Goal: Contribute content: Add original content to the website for others to see

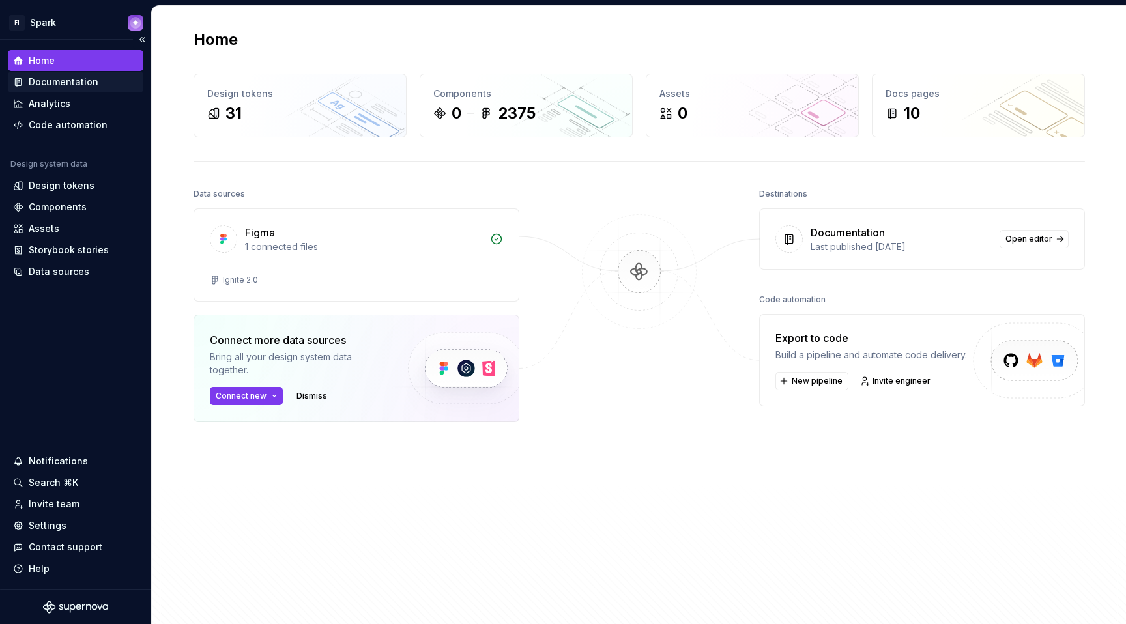
click at [97, 78] on div "Documentation" at bounding box center [75, 82] width 125 height 13
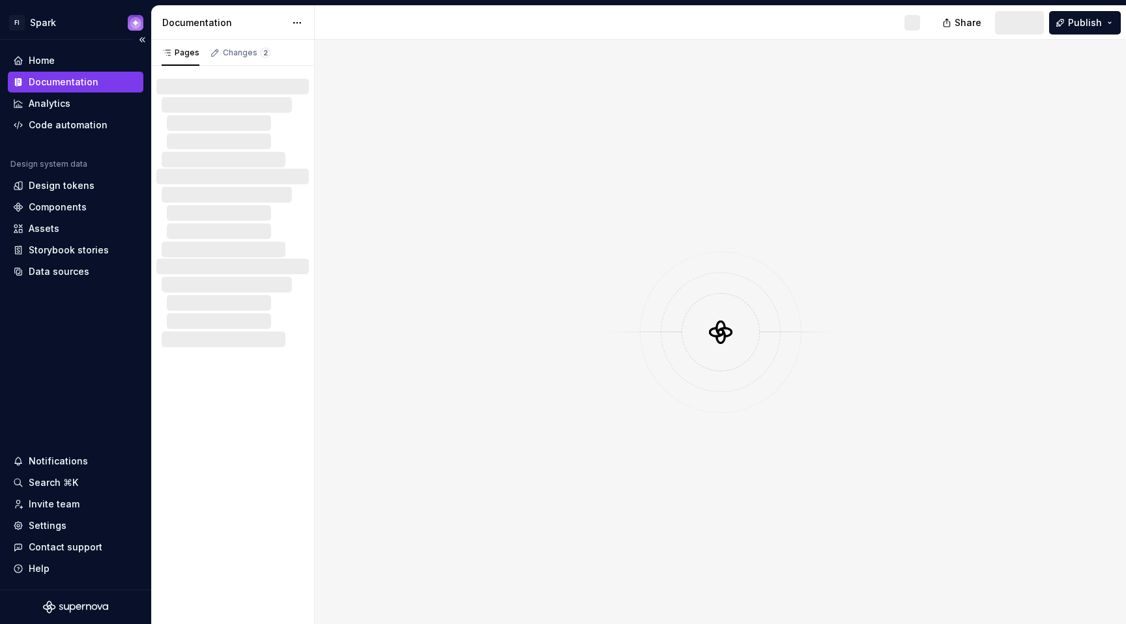
click at [86, 84] on div "Documentation" at bounding box center [64, 82] width 70 height 13
click at [772, 307] on div at bounding box center [720, 332] width 235 height 78
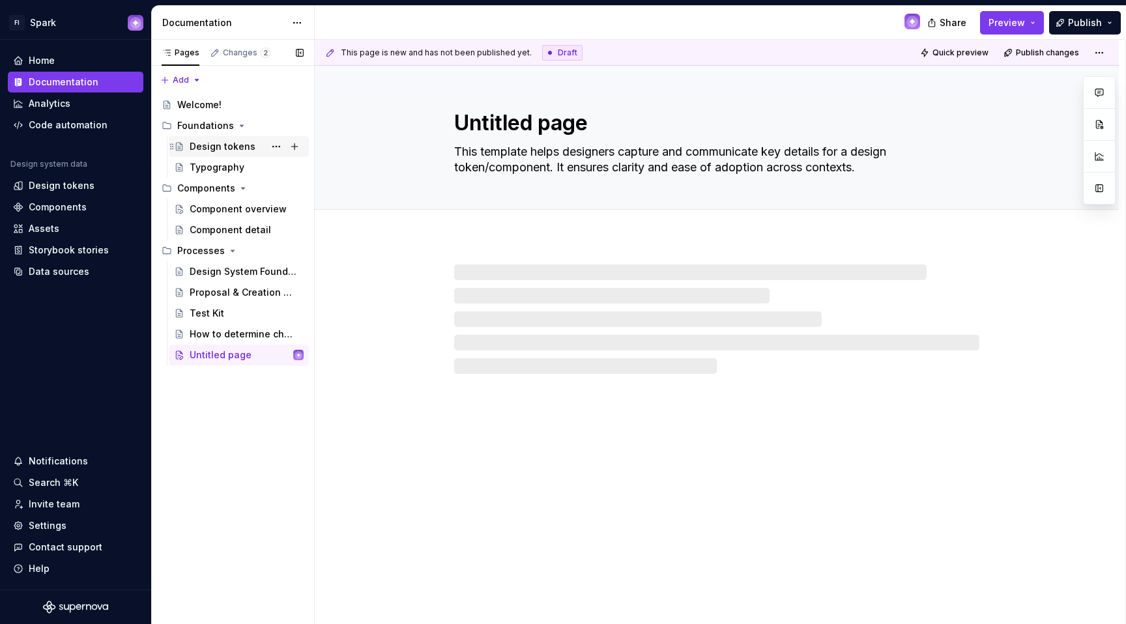
click at [186, 146] on div "Design tokens" at bounding box center [239, 147] width 130 height 18
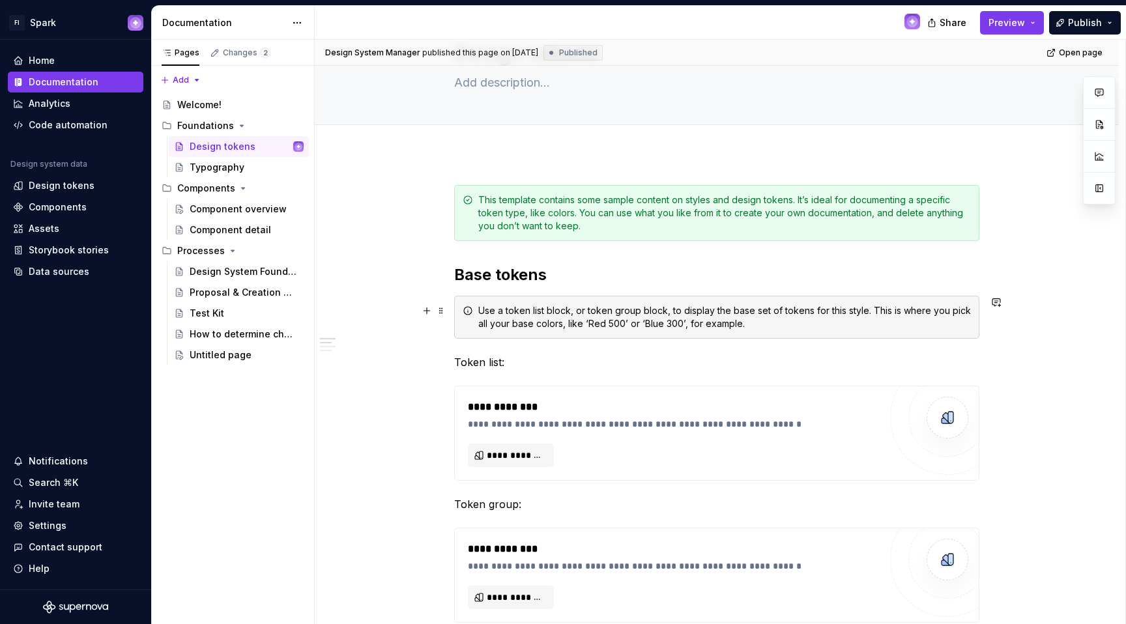
scroll to position [141, 0]
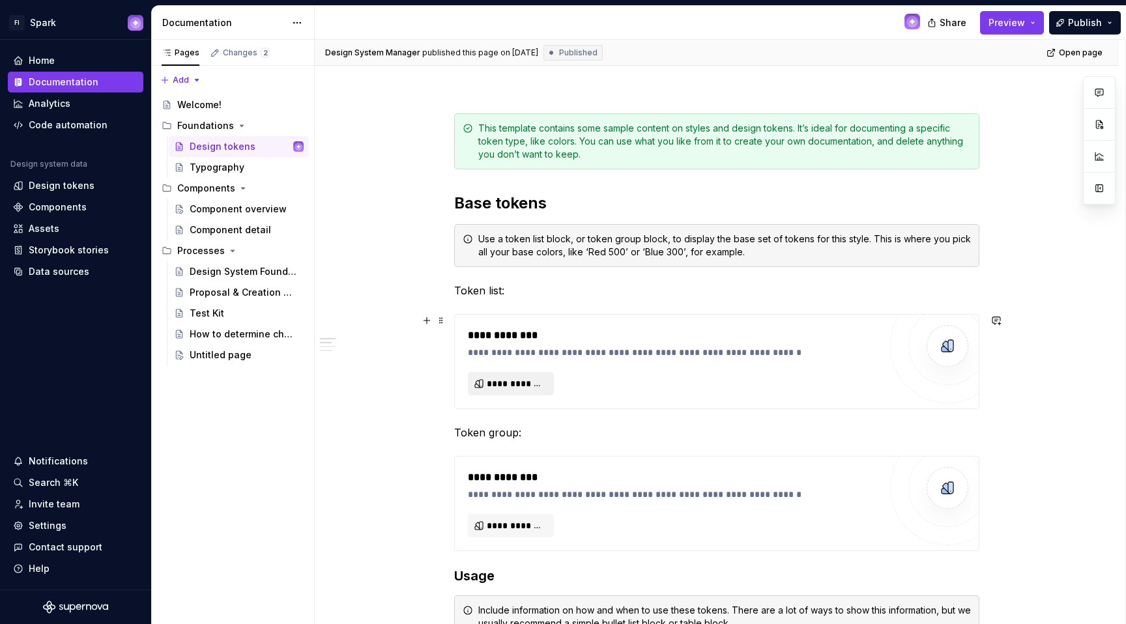
click at [542, 378] on span "**********" at bounding box center [516, 383] width 59 height 13
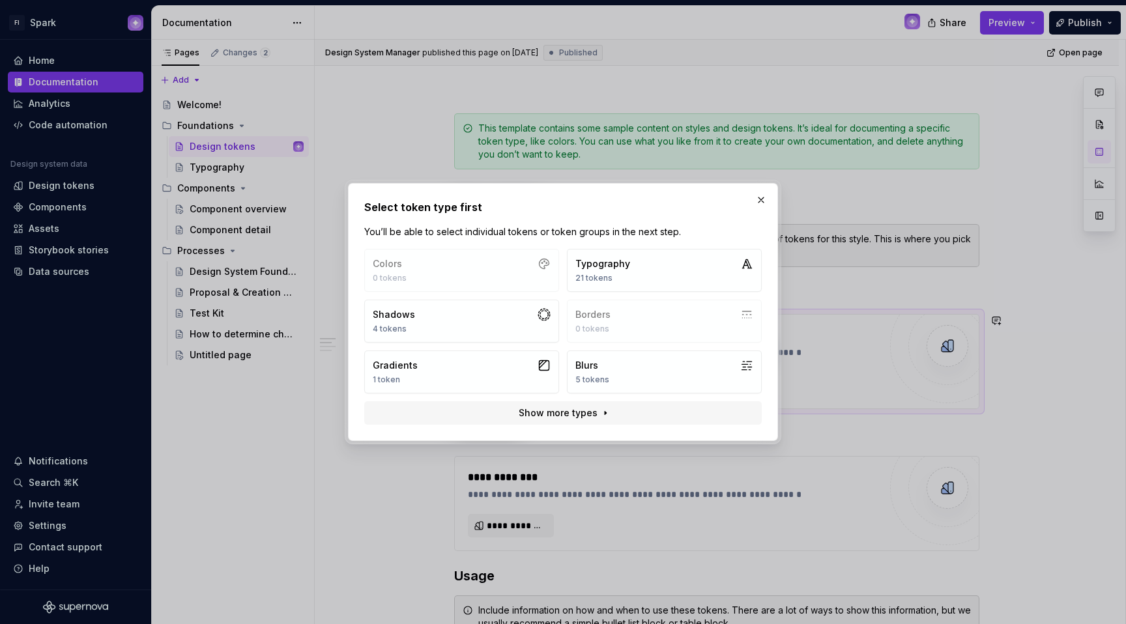
click at [488, 274] on div "Colors 0 tokens Typography 21 tokens Shadows 4 tokens Borders 0 tokens Gradient…" at bounding box center [563, 321] width 398 height 145
click at [542, 261] on div "Colors 0 tokens Typography 21 tokens Shadows 4 tokens Borders 0 tokens Gradient…" at bounding box center [563, 321] width 398 height 145
click at [761, 192] on button "button" at bounding box center [761, 200] width 18 height 18
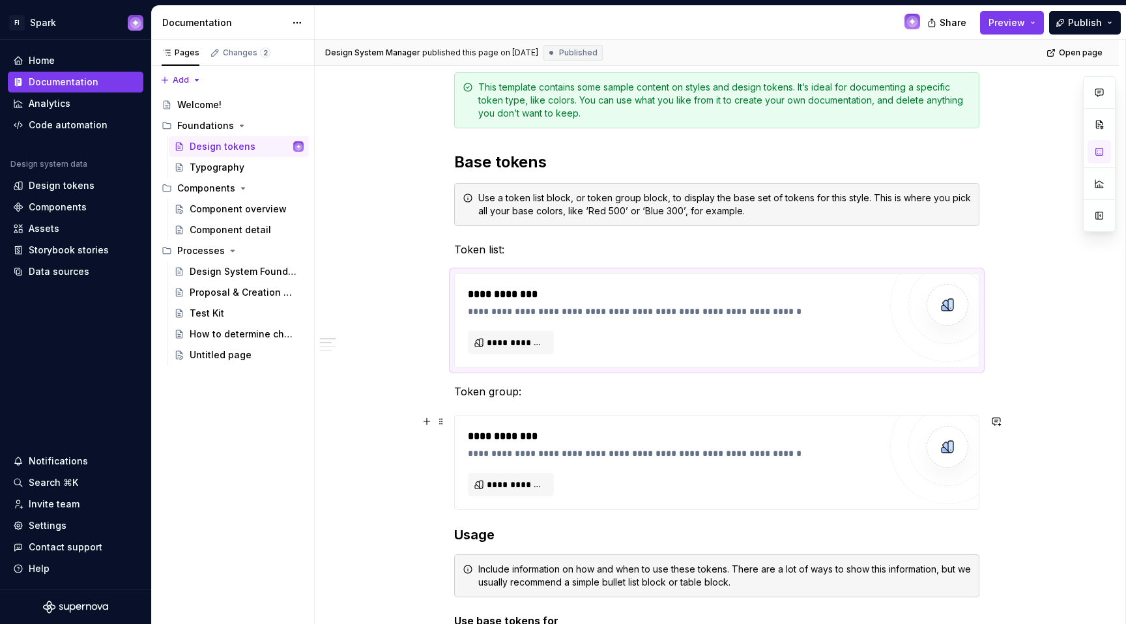
scroll to position [184, 0]
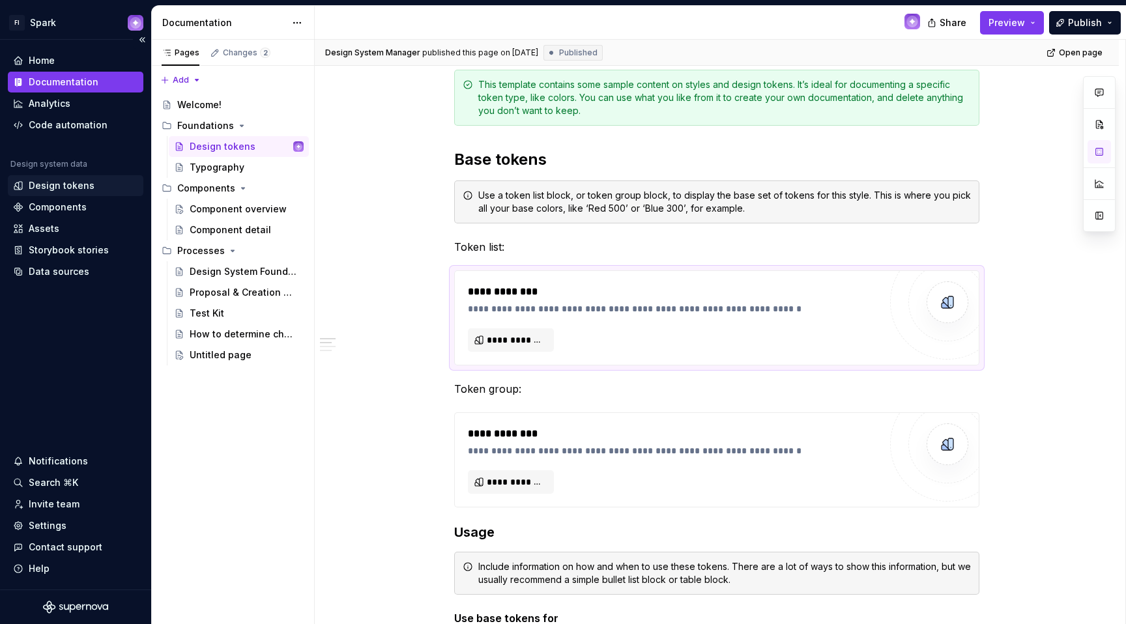
click at [80, 184] on div "Design tokens" at bounding box center [62, 185] width 66 height 13
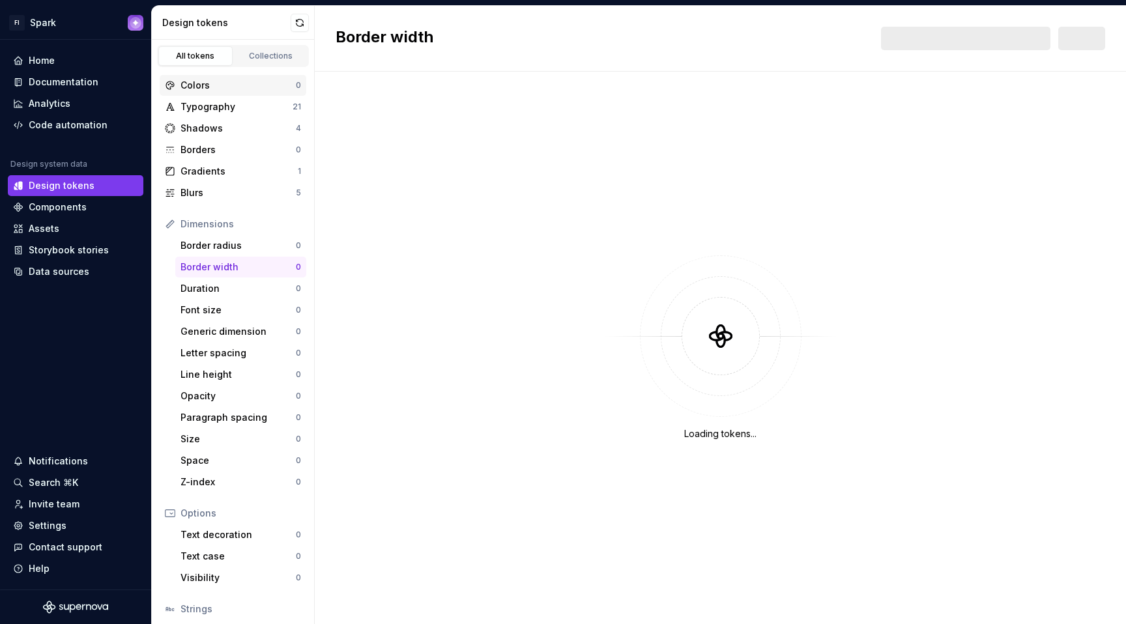
click at [220, 86] on div "Colors" at bounding box center [238, 85] width 115 height 13
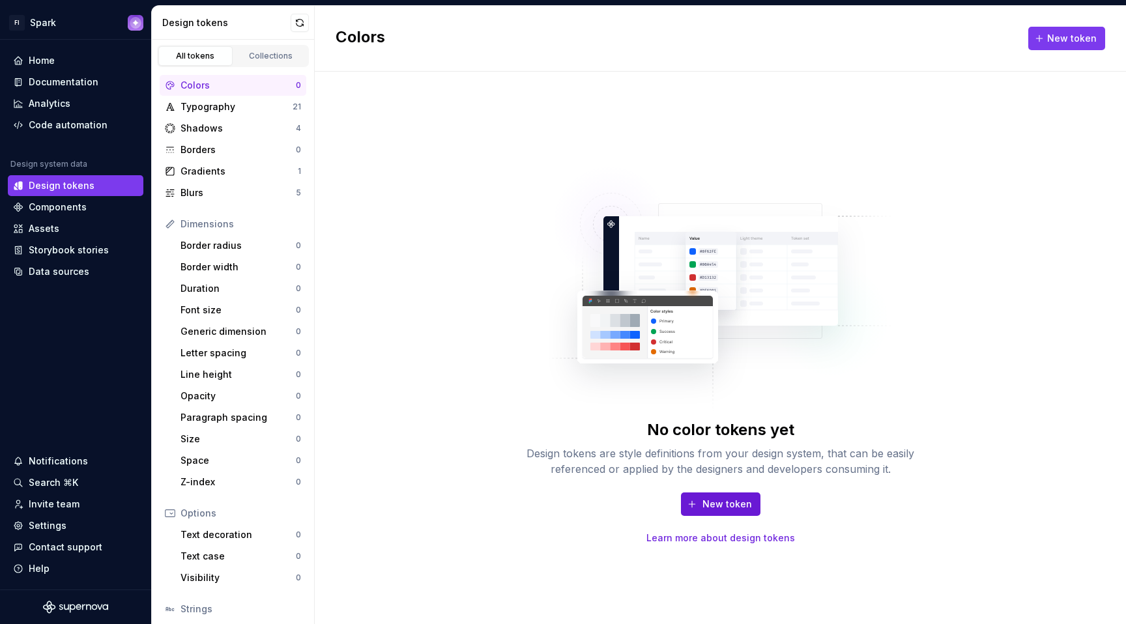
click at [700, 501] on button "New token" at bounding box center [721, 504] width 80 height 23
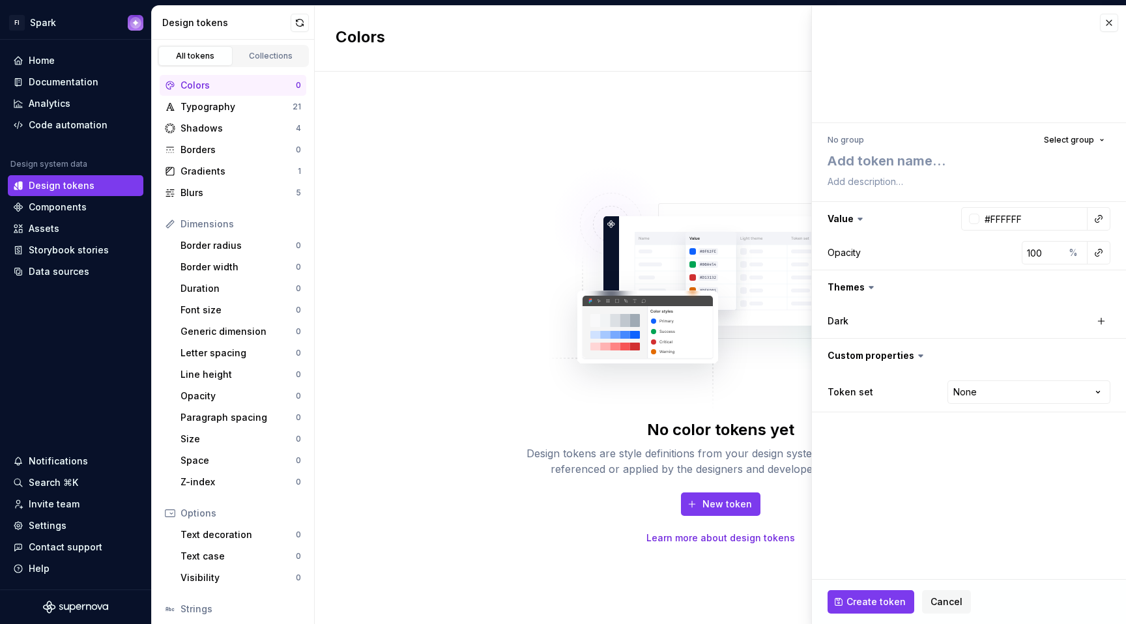
type textarea "*"
